Goal: Transaction & Acquisition: Download file/media

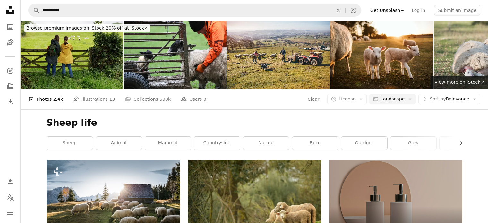
scroll to position [9623, 0]
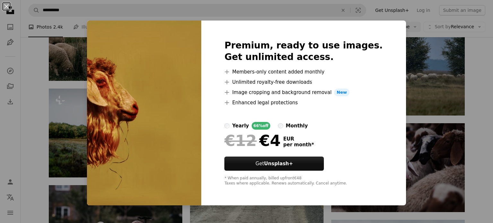
click at [470, 62] on div "An X shape Premium, ready to use images. Get unlimited access. A plus sign Memb…" at bounding box center [246, 111] width 493 height 223
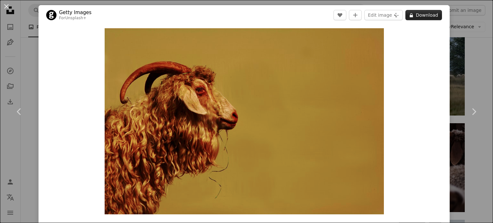
click at [410, 15] on button "A lock Download" at bounding box center [423, 15] width 37 height 10
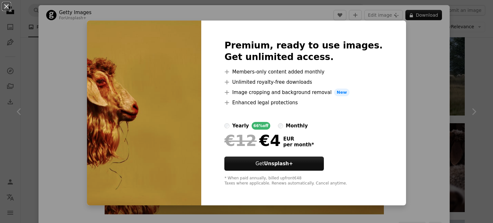
click at [473, 67] on div "An X shape Premium, ready to use images. Get unlimited access. A plus sign Memb…" at bounding box center [246, 111] width 493 height 223
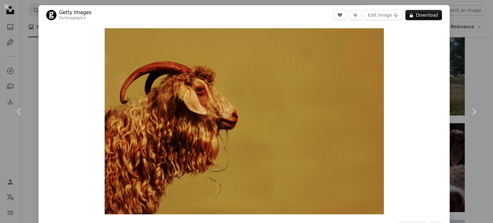
click at [477, 55] on div "An X shape Chevron left Chevron right Getty Images For Unsplash+ A heart A plus…" at bounding box center [246, 111] width 493 height 223
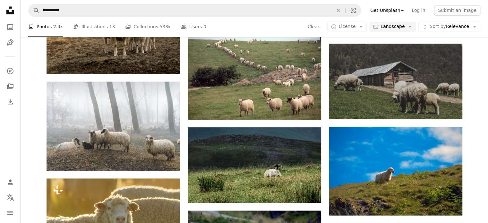
scroll to position [5614, 0]
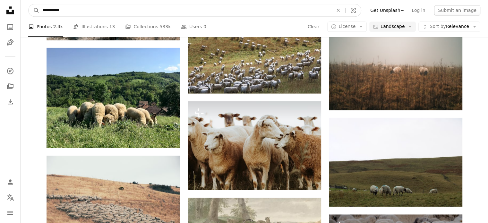
drag, startPoint x: 70, startPoint y: 11, endPoint x: 22, endPoint y: 6, distance: 48.4
click at [21, 7] on nav "**********" at bounding box center [254, 10] width 467 height 21
type input "**********"
click button "A magnifying glass" at bounding box center [34, 10] width 11 height 12
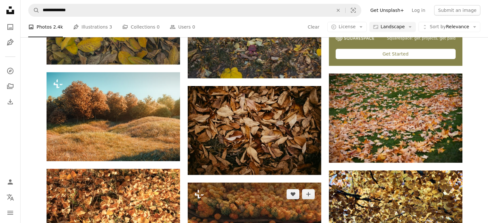
scroll to position [534, 0]
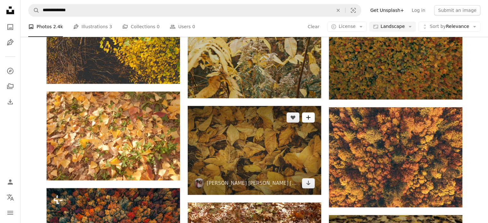
click at [309, 115] on icon "A plus sign" at bounding box center [308, 117] width 5 height 5
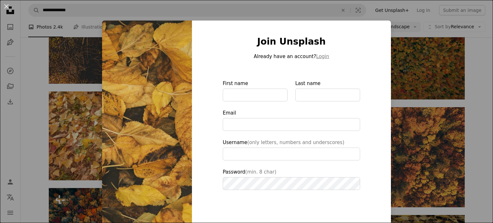
click at [470, 89] on div "An X shape Join Unsplash Already have an account? Login First name Last name Em…" at bounding box center [246, 111] width 493 height 223
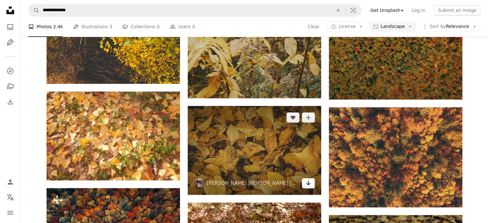
click at [308, 181] on icon "Download" at bounding box center [308, 183] width 4 height 4
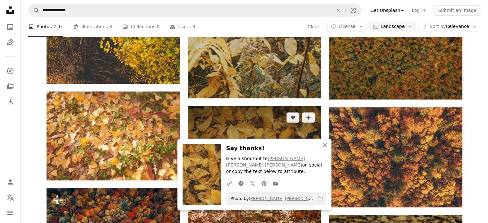
scroll to position [802, 0]
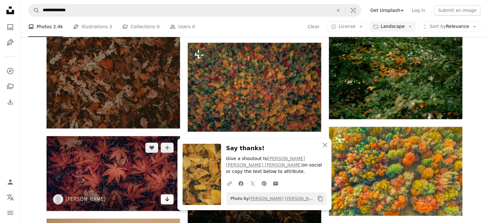
click at [167, 195] on icon "Arrow pointing down" at bounding box center [167, 199] width 5 height 8
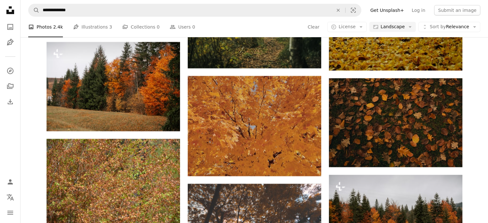
scroll to position [1871, 0]
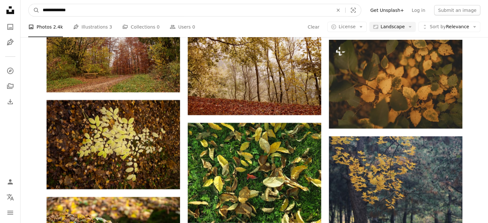
click at [108, 8] on input "**********" at bounding box center [185, 10] width 292 height 12
type input "*"
type input "**********"
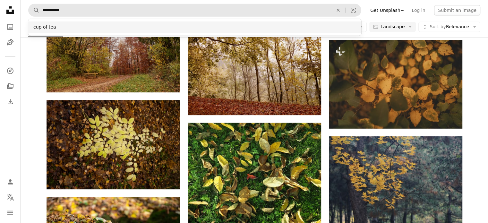
click at [49, 30] on div "cup of tea" at bounding box center [194, 27] width 333 height 12
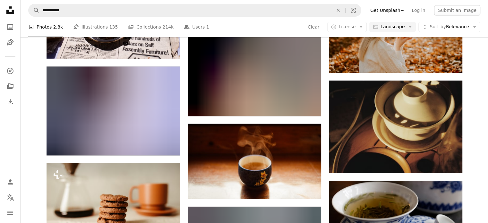
scroll to position [2587, 0]
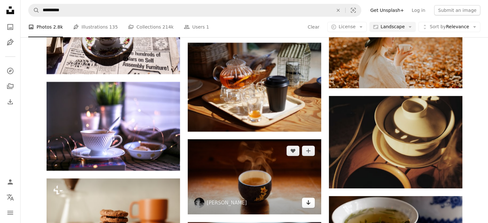
click at [305, 198] on link "Arrow pointing down" at bounding box center [308, 203] width 13 height 10
